Goal: Information Seeking & Learning: Learn about a topic

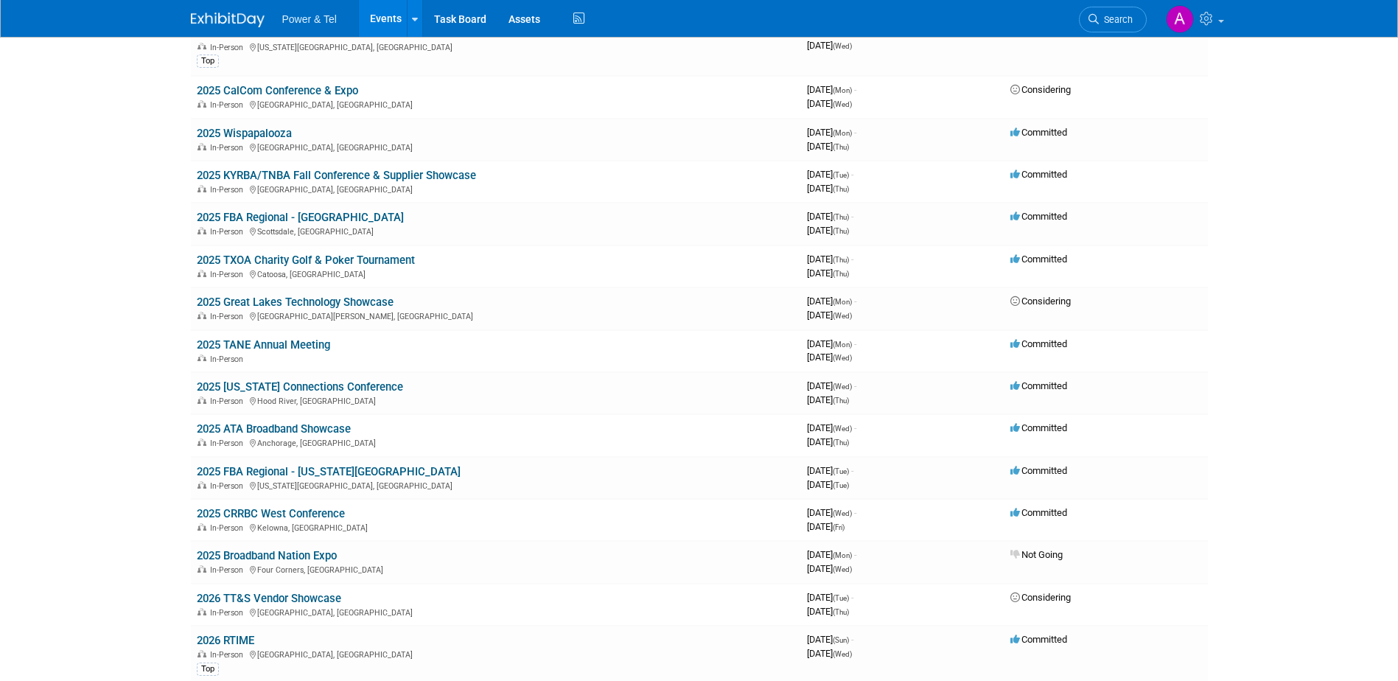
scroll to position [1342, 0]
click at [312, 511] on link "2025 CRRBC West Conference" at bounding box center [271, 512] width 148 height 13
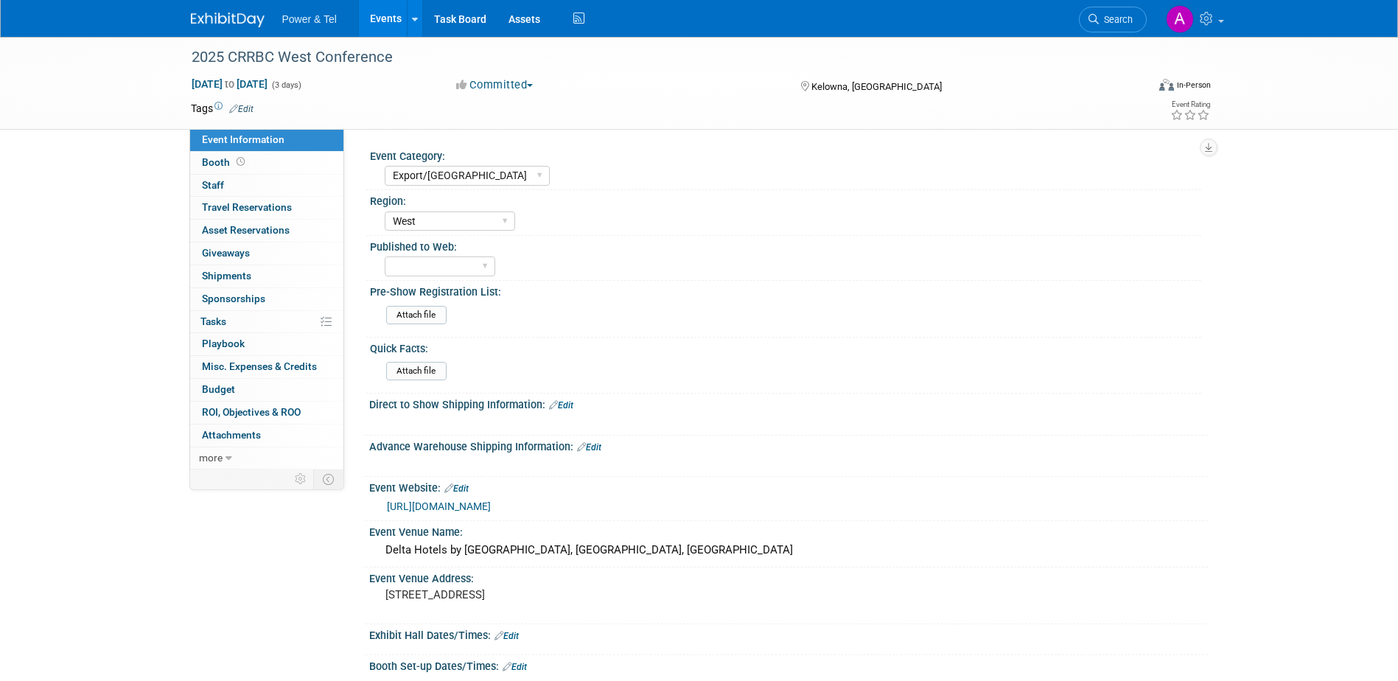
select select "Export/[GEOGRAPHIC_DATA]"
select select "West"
click at [285, 360] on span "Misc. Expenses & Credits 0" at bounding box center [259, 366] width 115 height 12
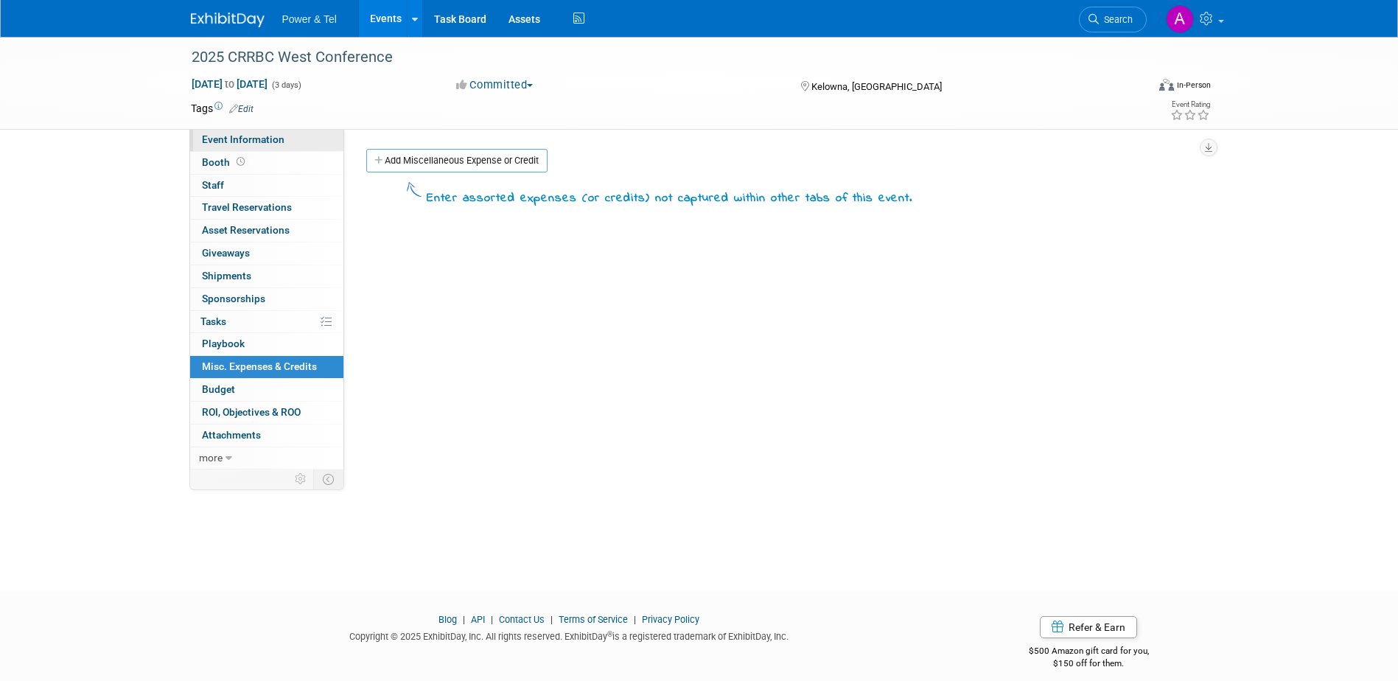
click at [275, 147] on link "Event Information" at bounding box center [266, 140] width 153 height 22
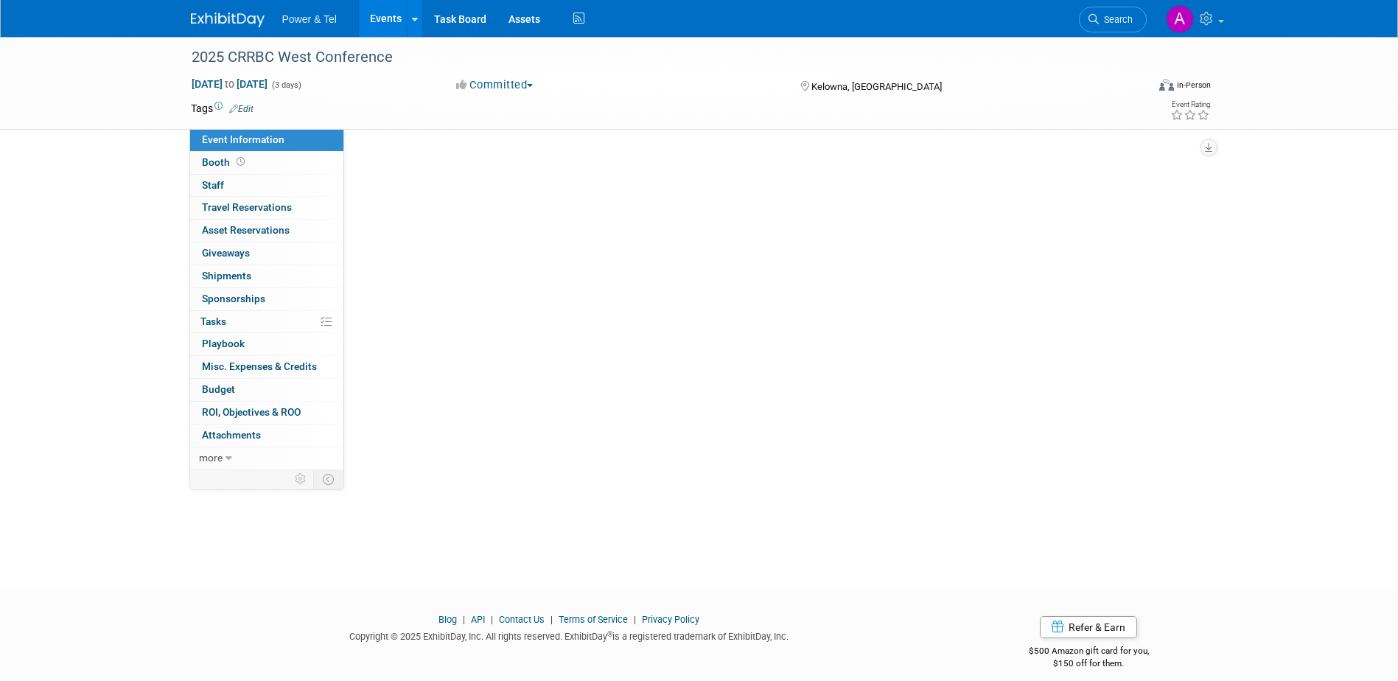
select select "Export/Canada"
select select "West"
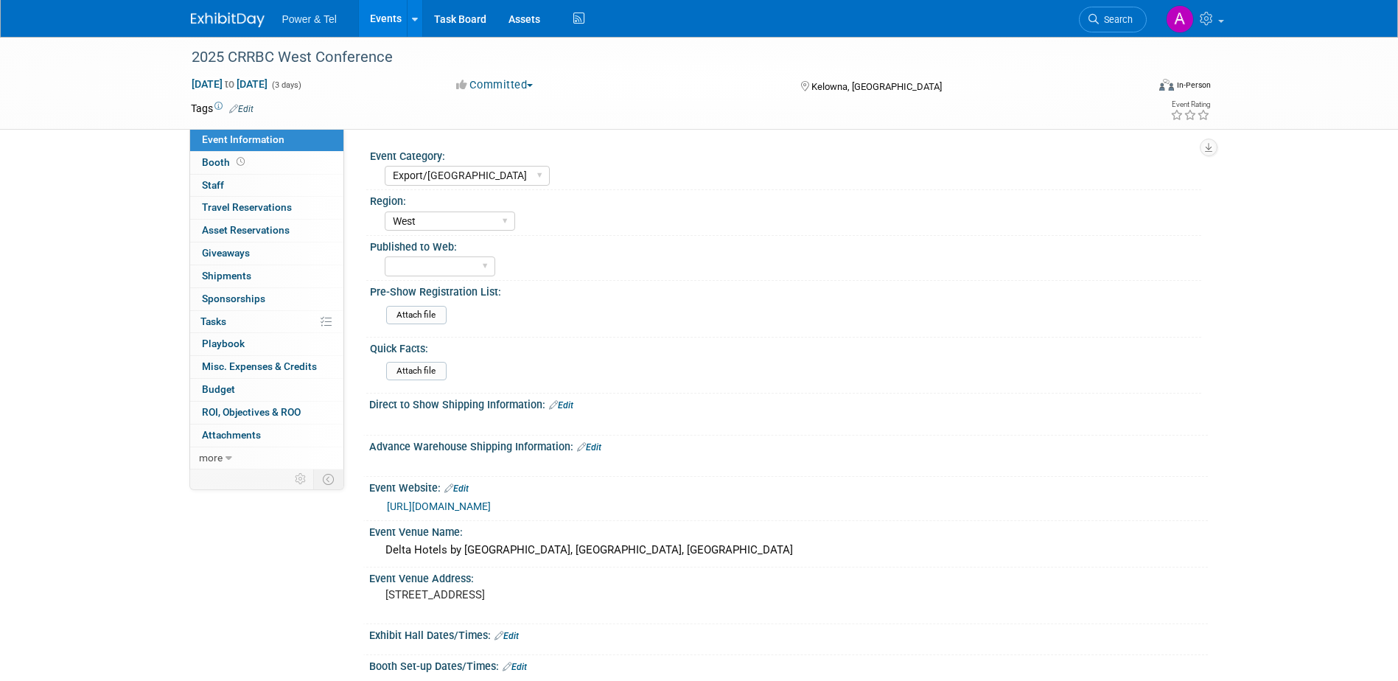
click at [409, 504] on link "https://crrbc.ca/western-canada-2025" at bounding box center [439, 506] width 104 height 12
